Goal: Check status: Check status

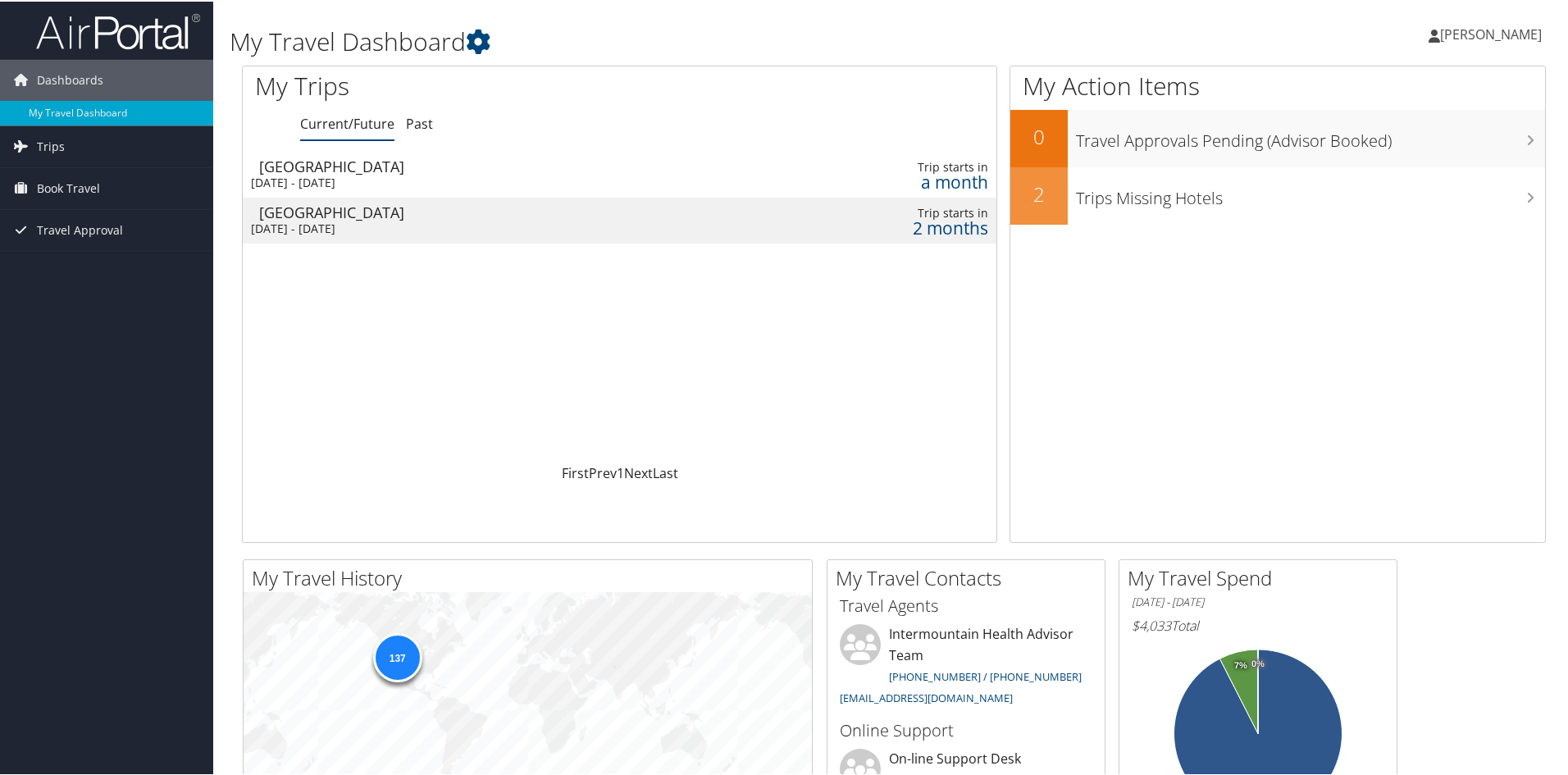
click at [420, 183] on div "[DATE] - [DATE]" at bounding box center [475, 181] width 449 height 15
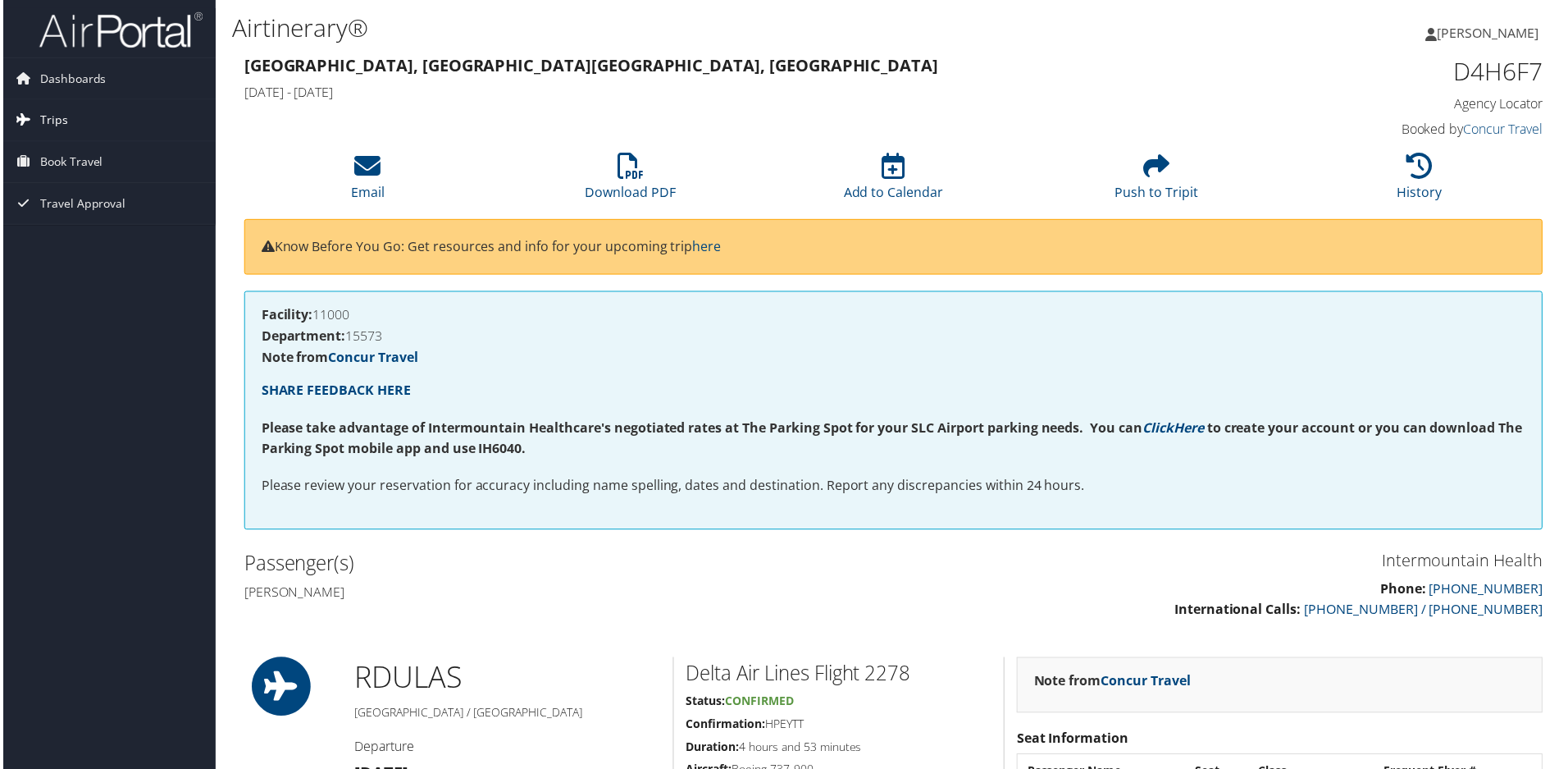
click at [75, 116] on link "Trips" at bounding box center [107, 121] width 213 height 41
click at [55, 151] on link "Current/Future Trips" at bounding box center [107, 153] width 213 height 25
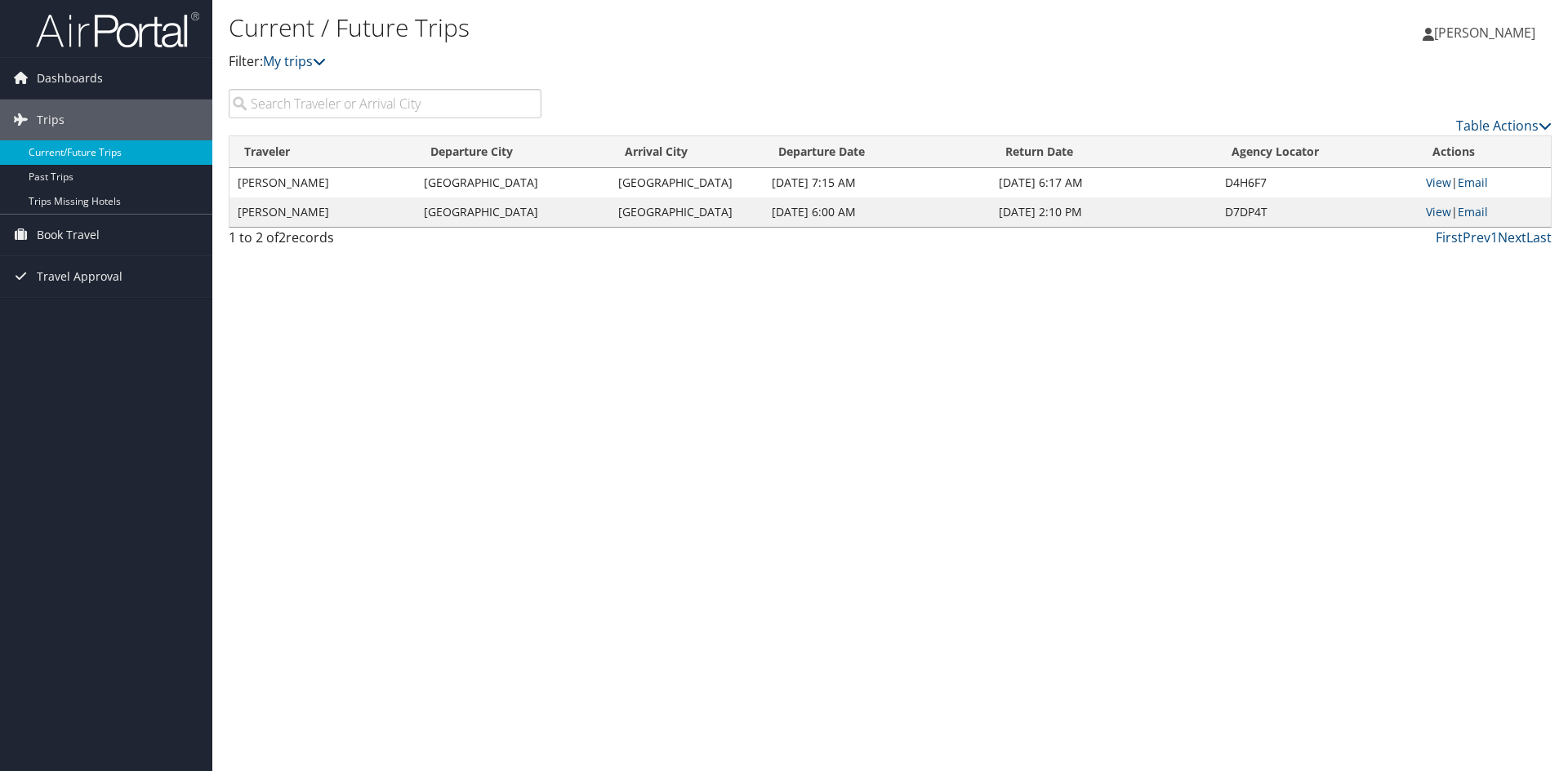
click at [101, 151] on link "Current/Future Trips" at bounding box center [106, 152] width 212 height 25
click at [1433, 185] on link "View" at bounding box center [1437, 182] width 25 height 16
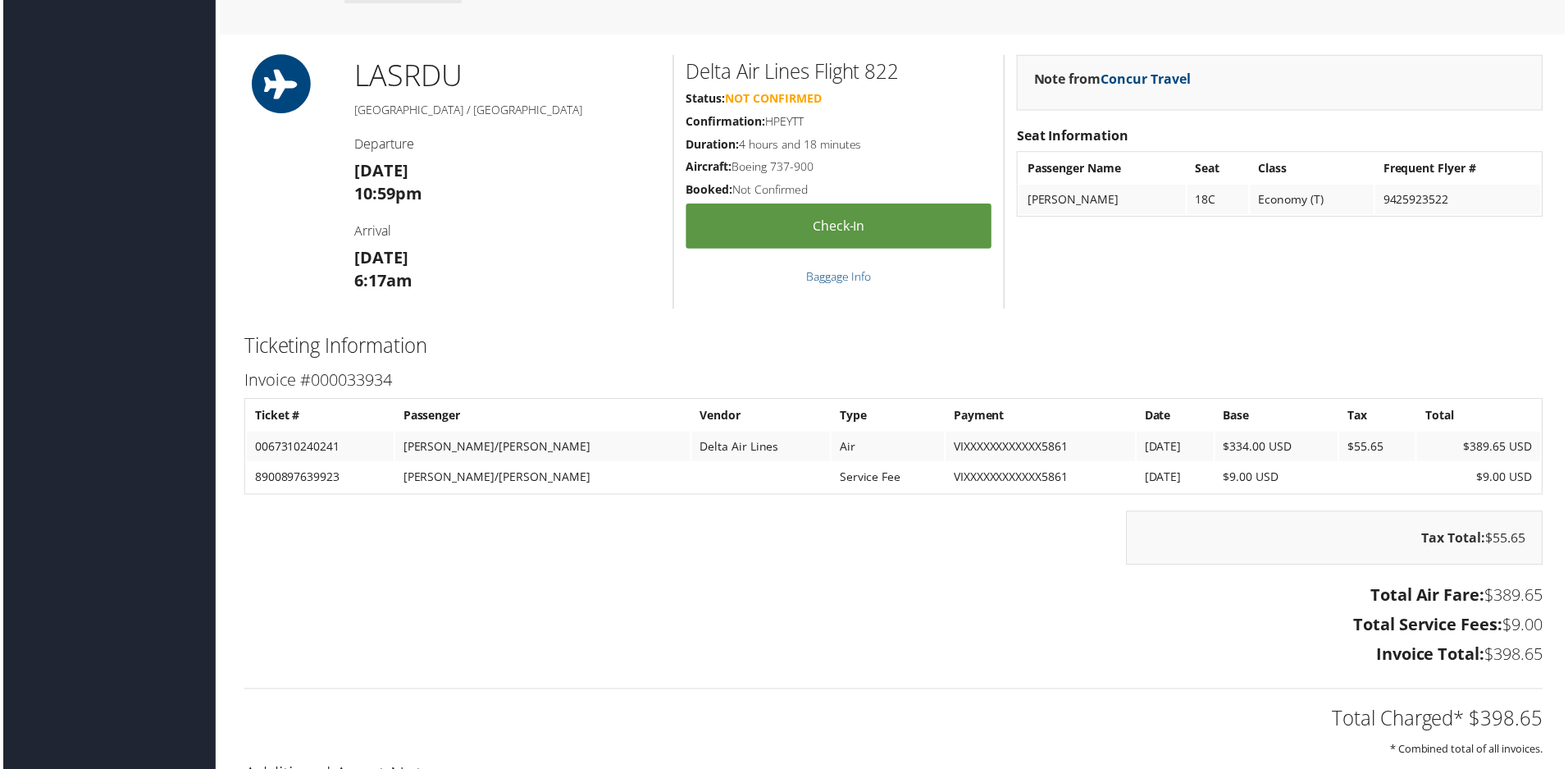
scroll to position [1149, 0]
